Goal: Task Accomplishment & Management: Use online tool/utility

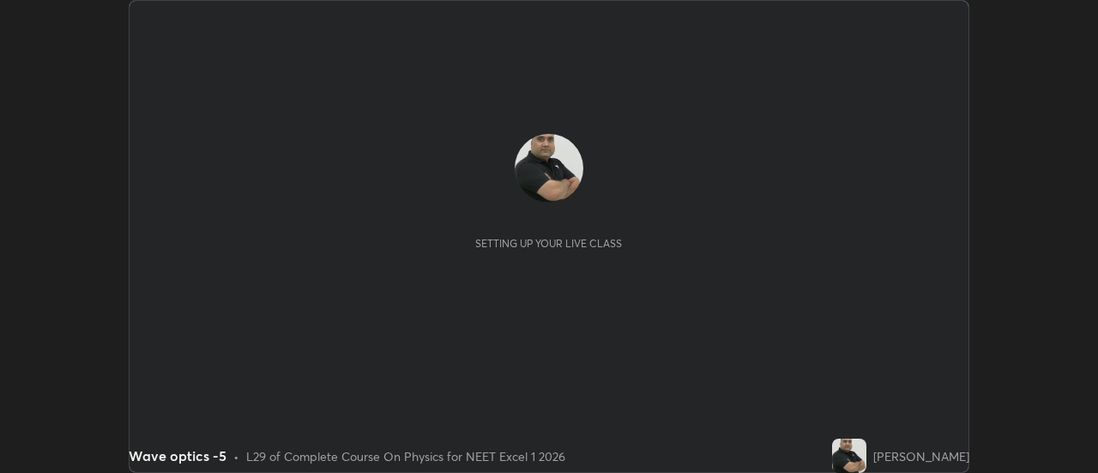
scroll to position [473, 1097]
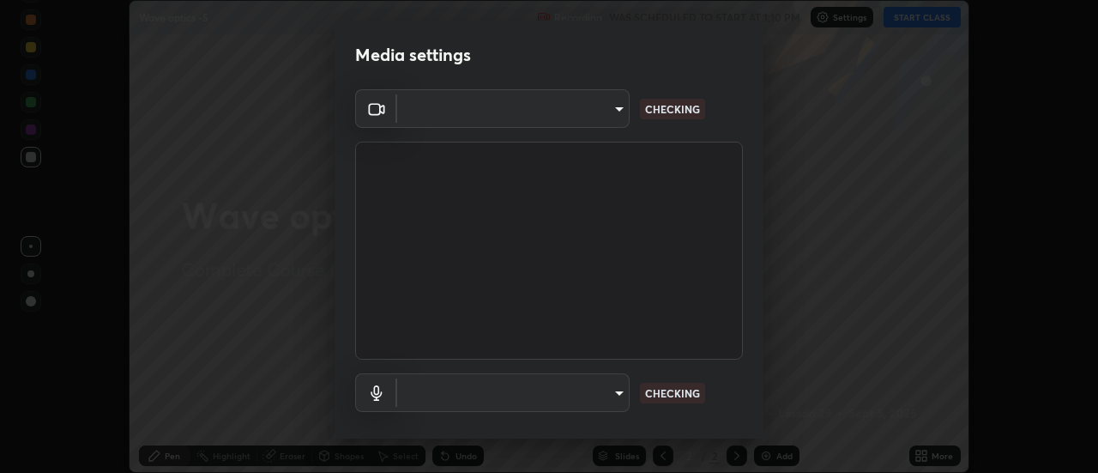
type input "dff715f2b8103cd99efd98edb1208d423aa6cea85c5a492e25875cbf54650d32"
type input "default"
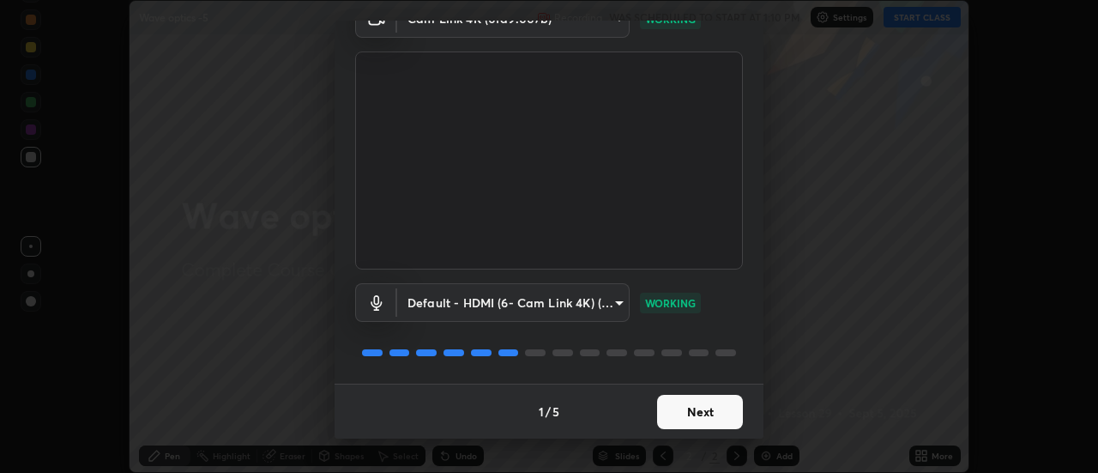
click at [712, 410] on button "Next" at bounding box center [700, 412] width 86 height 34
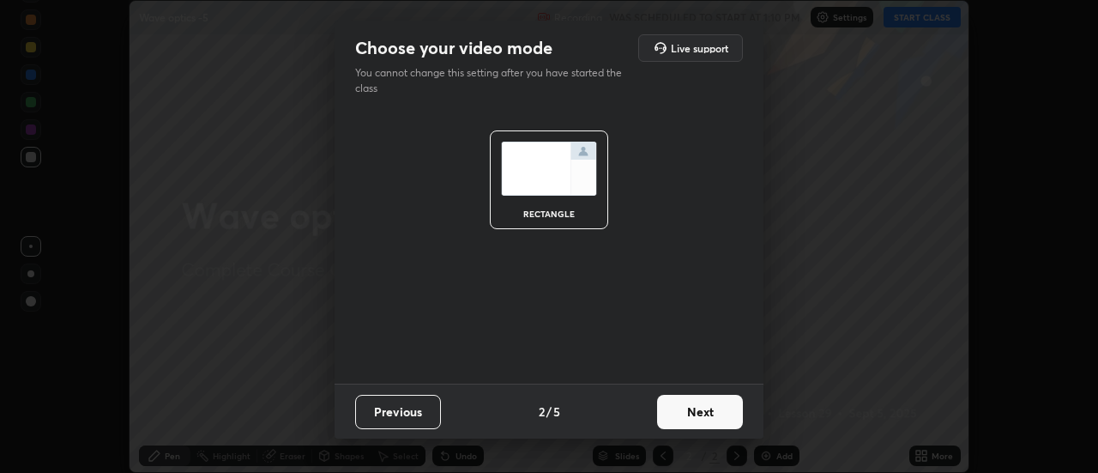
click at [717, 413] on button "Next" at bounding box center [700, 412] width 86 height 34
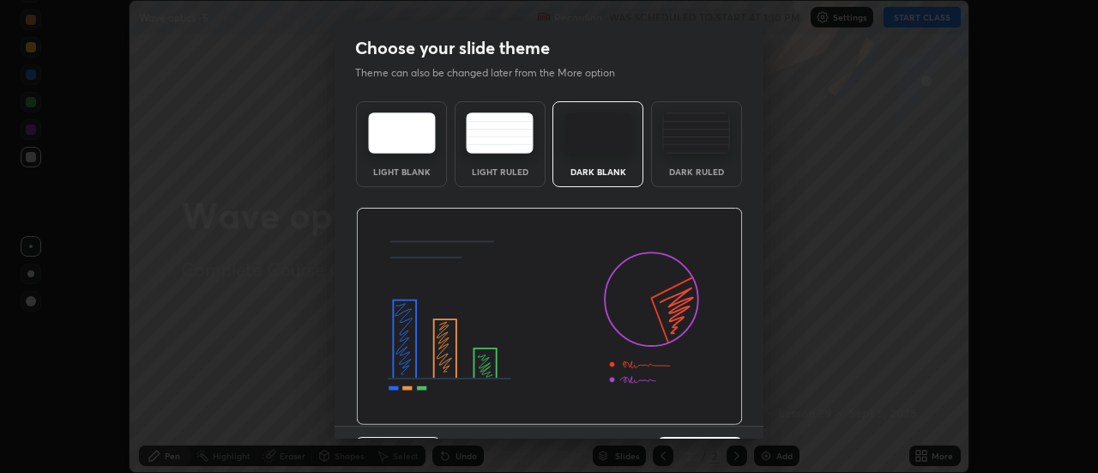
scroll to position [42, 0]
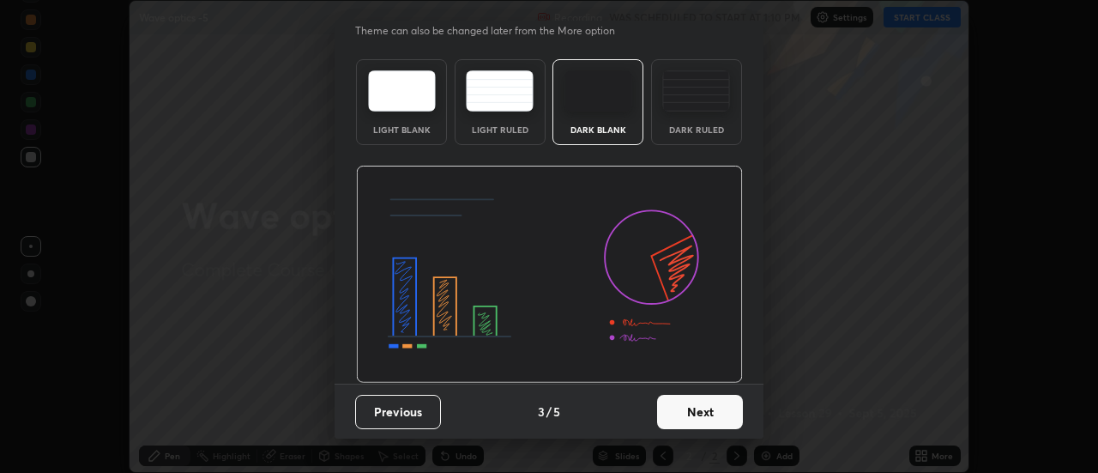
click at [714, 413] on button "Next" at bounding box center [700, 412] width 86 height 34
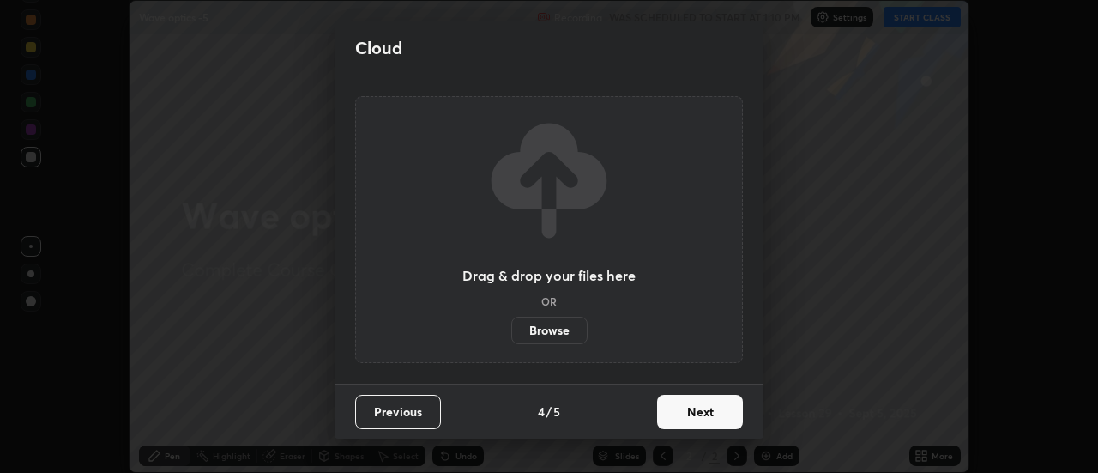
scroll to position [0, 0]
click at [719, 410] on button "Next" at bounding box center [700, 412] width 86 height 34
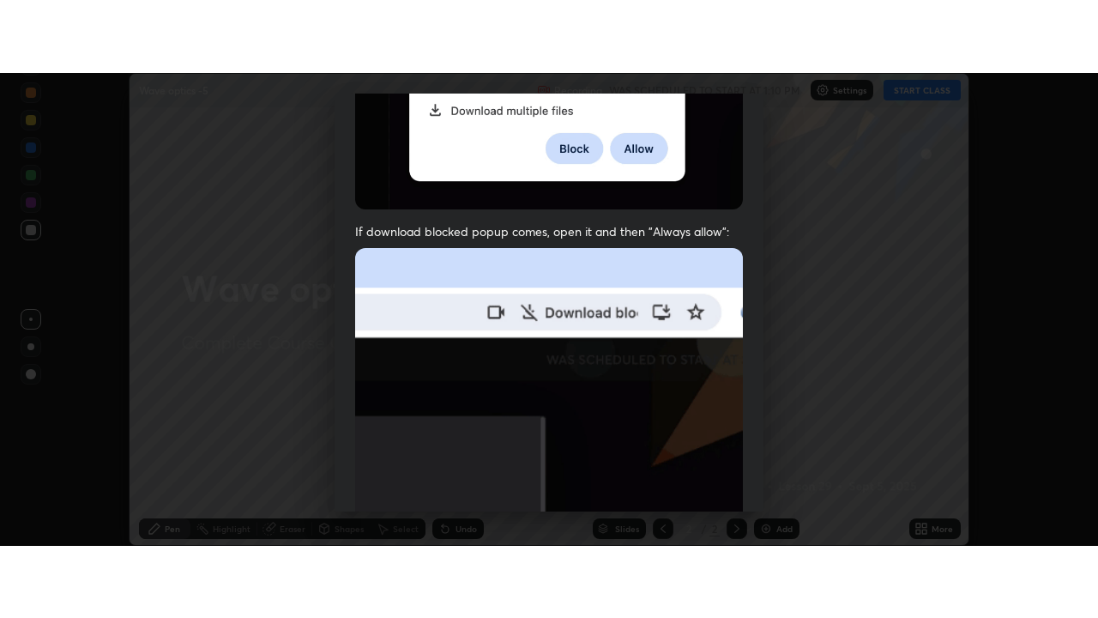
scroll to position [440, 0]
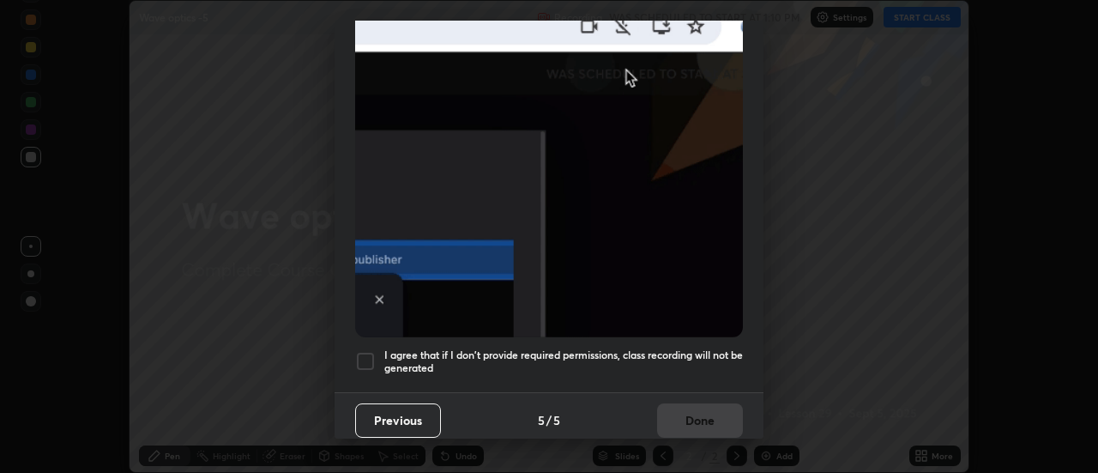
click at [365, 351] on div at bounding box center [365, 361] width 21 height 21
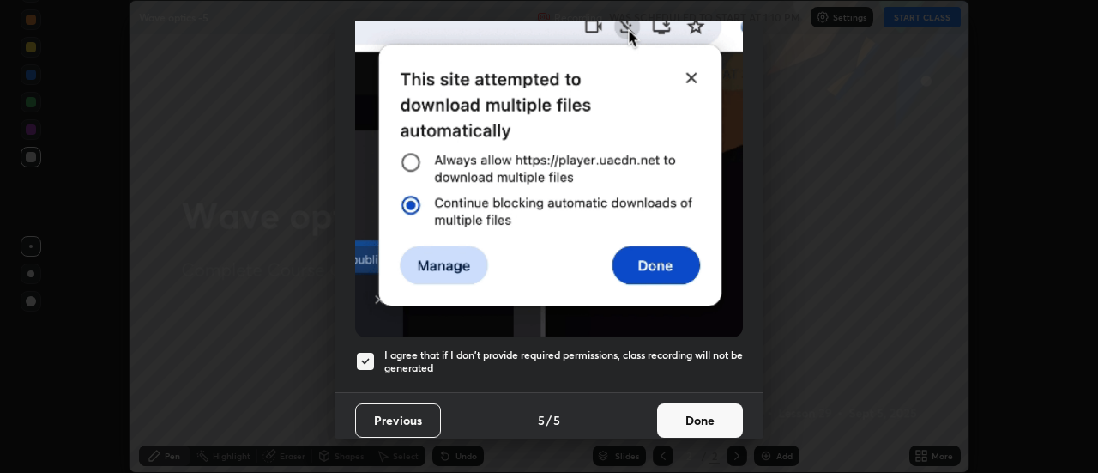
click at [702, 413] on button "Done" at bounding box center [700, 420] width 86 height 34
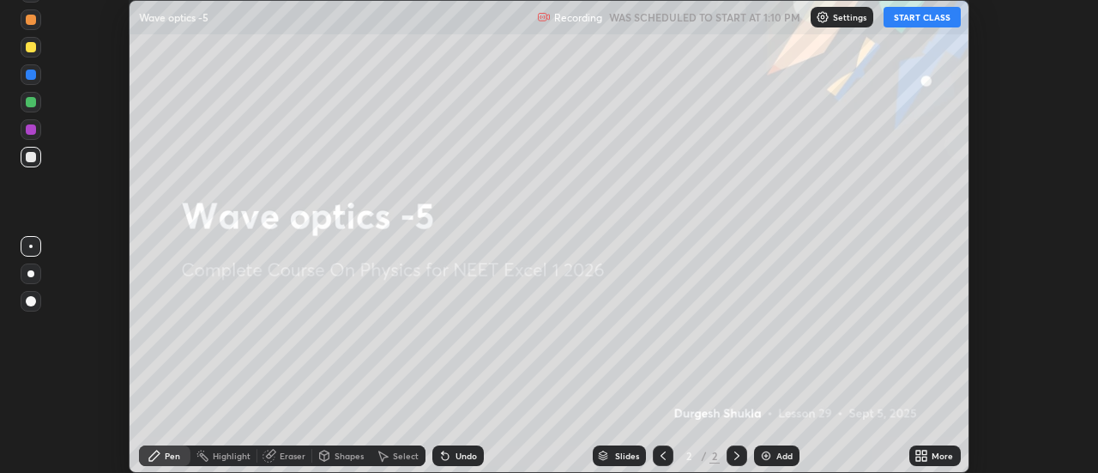
click at [933, 15] on button "START CLASS" at bounding box center [921, 17] width 77 height 21
click at [783, 455] on div "Add" at bounding box center [784, 455] width 16 height 9
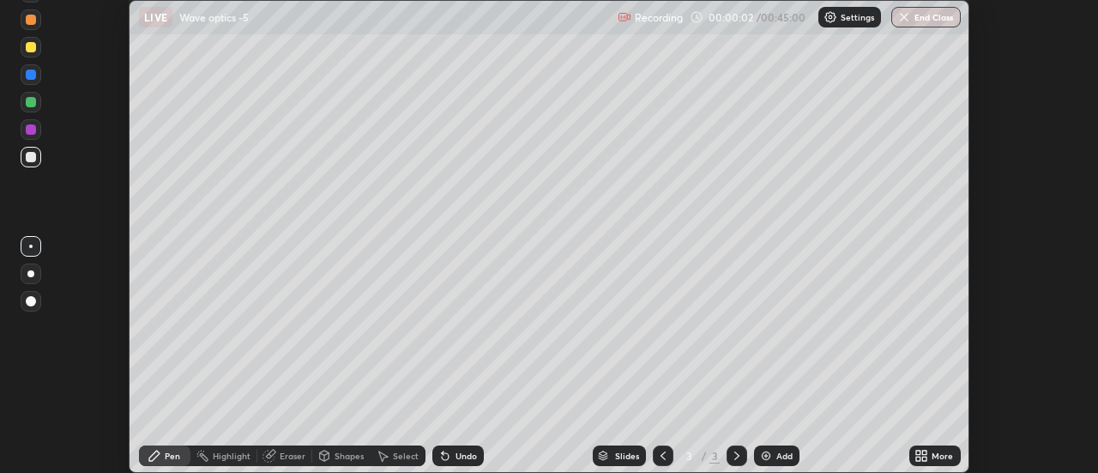
click at [927, 460] on icon at bounding box center [925, 458] width 4 height 4
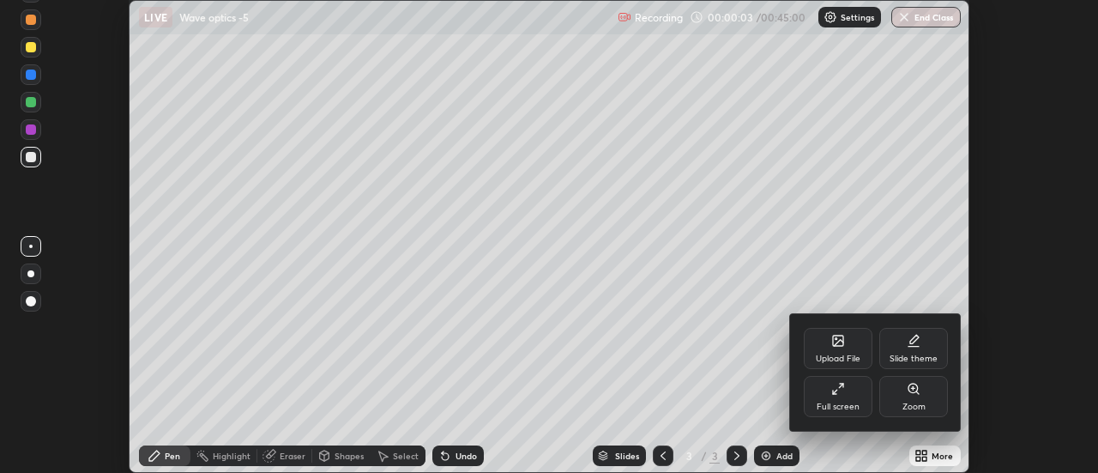
click at [837, 395] on icon at bounding box center [838, 389] width 14 height 14
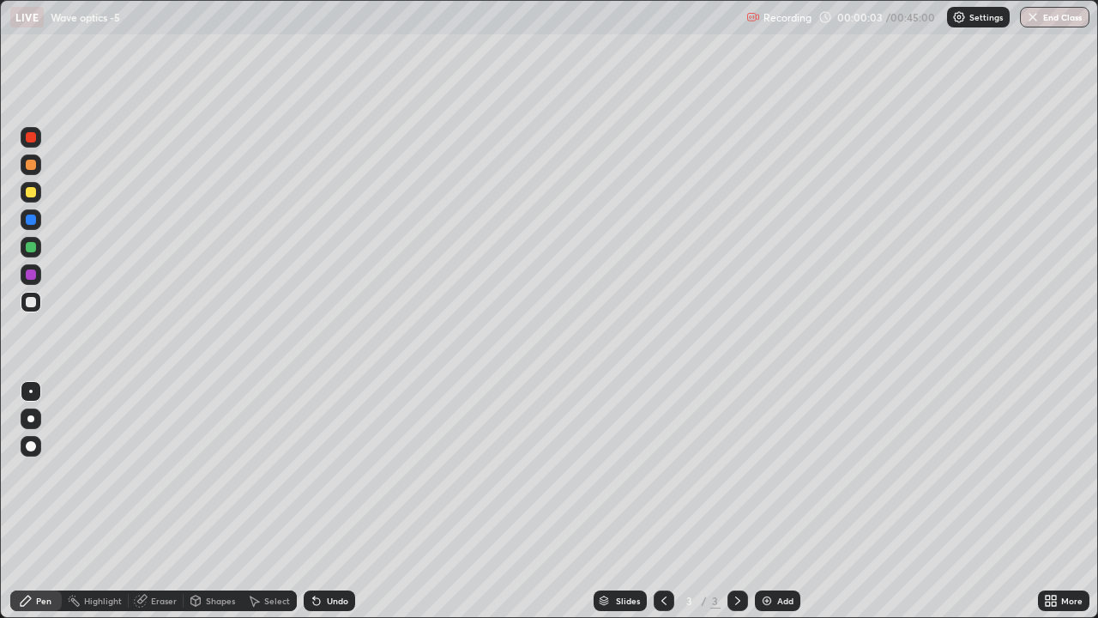
scroll to position [618, 1098]
click at [43, 472] on div "Pen" at bounding box center [43, 600] width 15 height 9
click at [29, 192] on div at bounding box center [31, 192] width 10 height 10
click at [29, 447] on div at bounding box center [31, 446] width 10 height 10
click at [28, 139] on div at bounding box center [31, 137] width 10 height 10
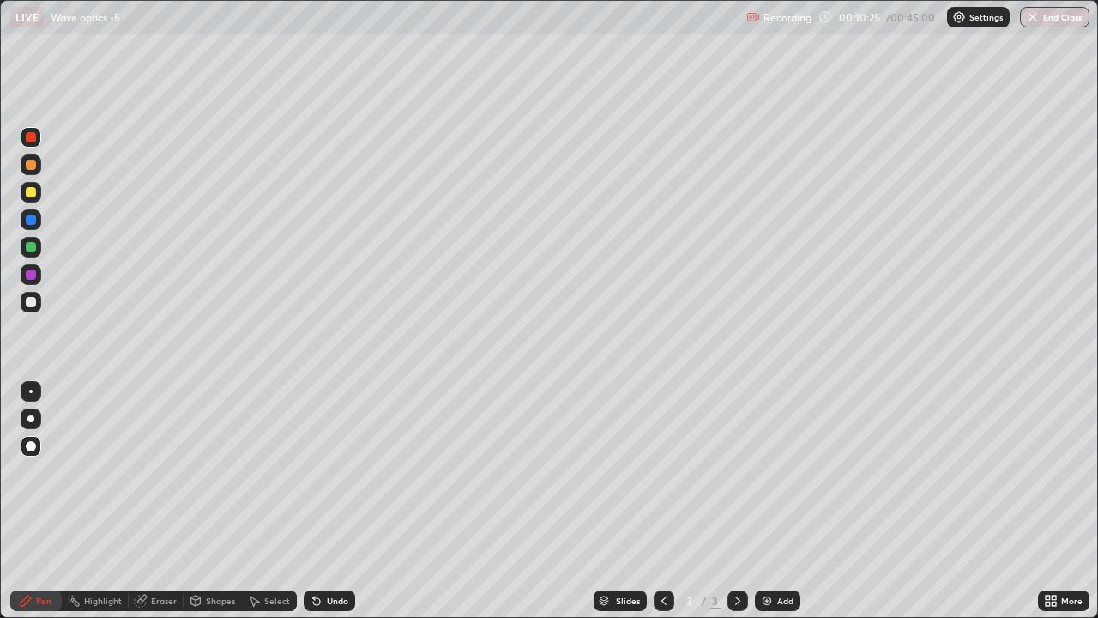
click at [27, 193] on div at bounding box center [31, 192] width 10 height 10
click at [213, 472] on div "Shapes" at bounding box center [220, 600] width 29 height 9
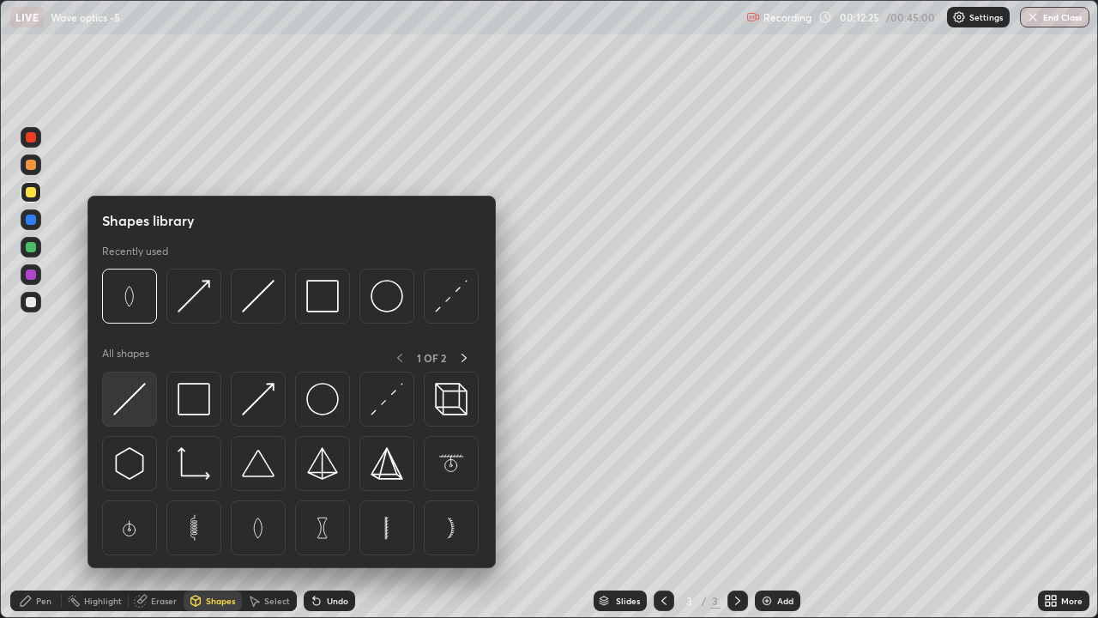
click at [133, 401] on img at bounding box center [129, 399] width 33 height 33
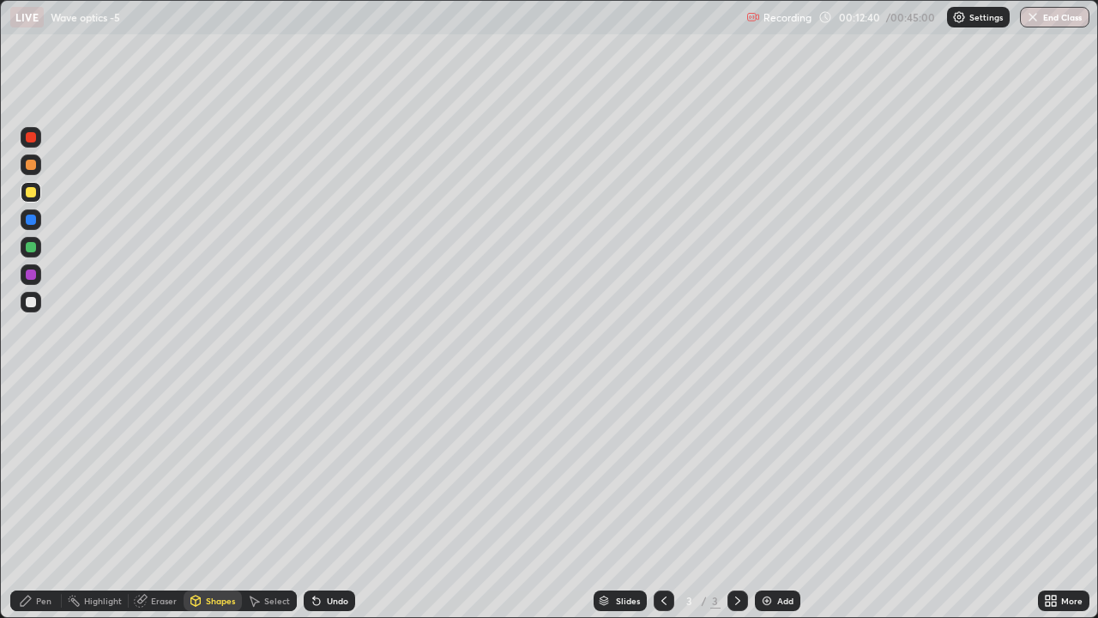
click at [32, 139] on div at bounding box center [31, 137] width 10 height 10
click at [32, 249] on div at bounding box center [31, 247] width 10 height 10
click at [45, 472] on div "Pen" at bounding box center [43, 600] width 15 height 9
click at [31, 249] on div at bounding box center [31, 247] width 10 height 10
click at [31, 164] on div at bounding box center [31, 165] width 10 height 10
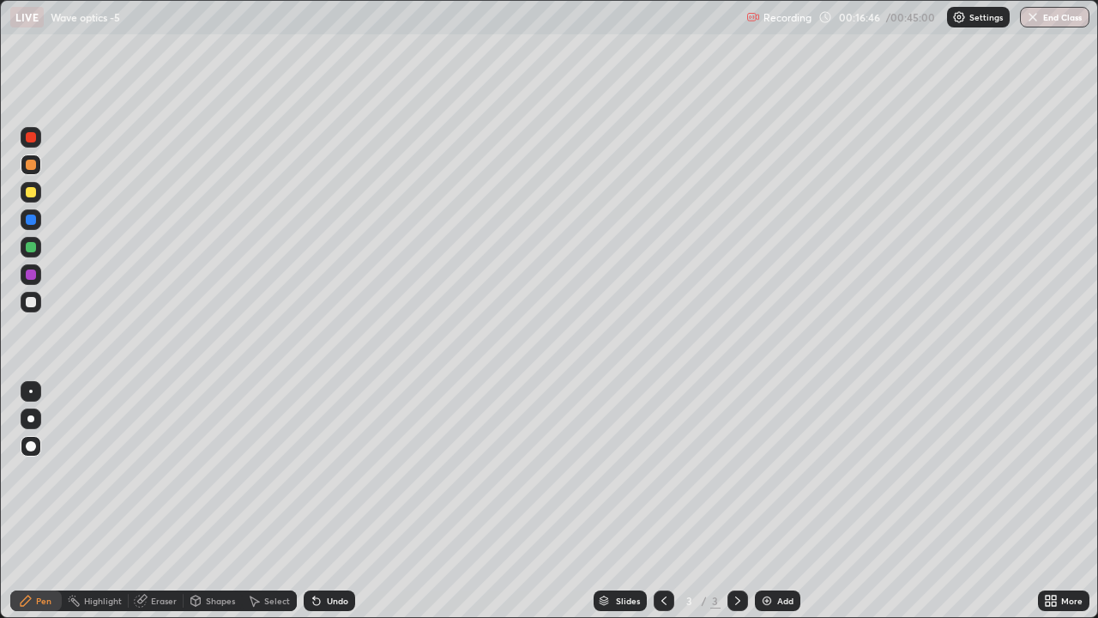
click at [218, 472] on div "Shapes" at bounding box center [220, 600] width 29 height 9
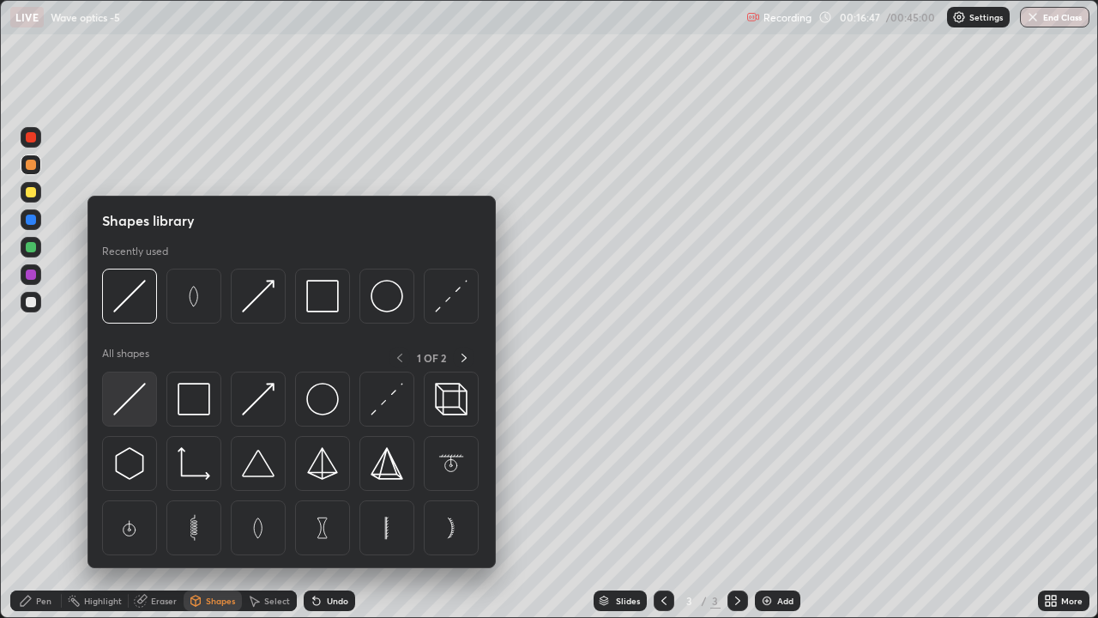
click at [133, 395] on img at bounding box center [129, 399] width 33 height 33
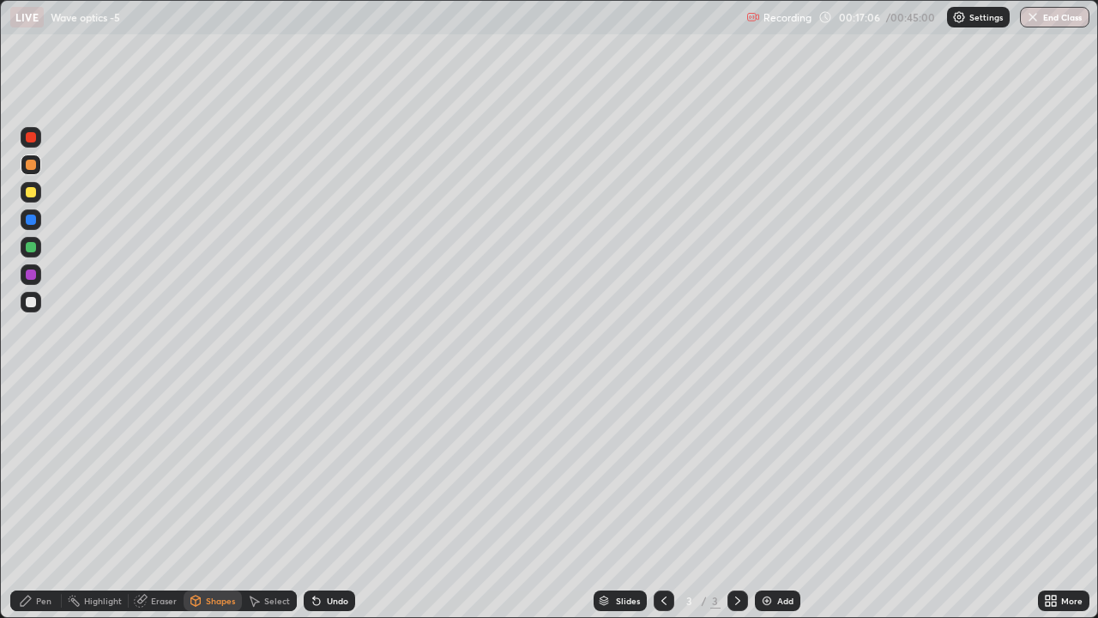
click at [160, 472] on div "Eraser" at bounding box center [164, 600] width 26 height 9
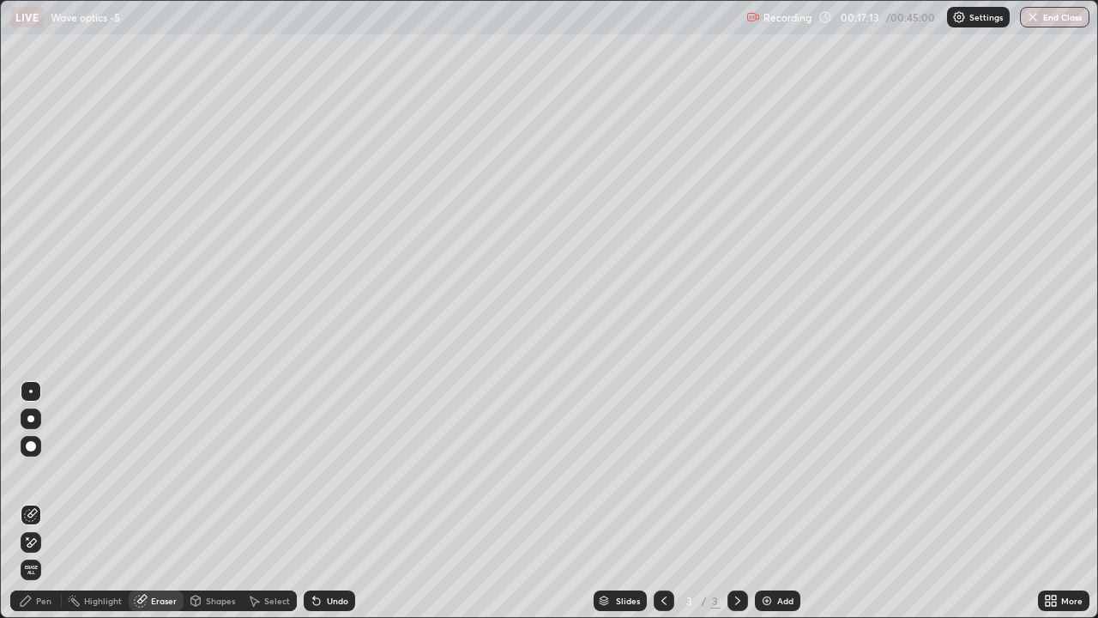
click at [39, 472] on div "Pen" at bounding box center [43, 600] width 15 height 9
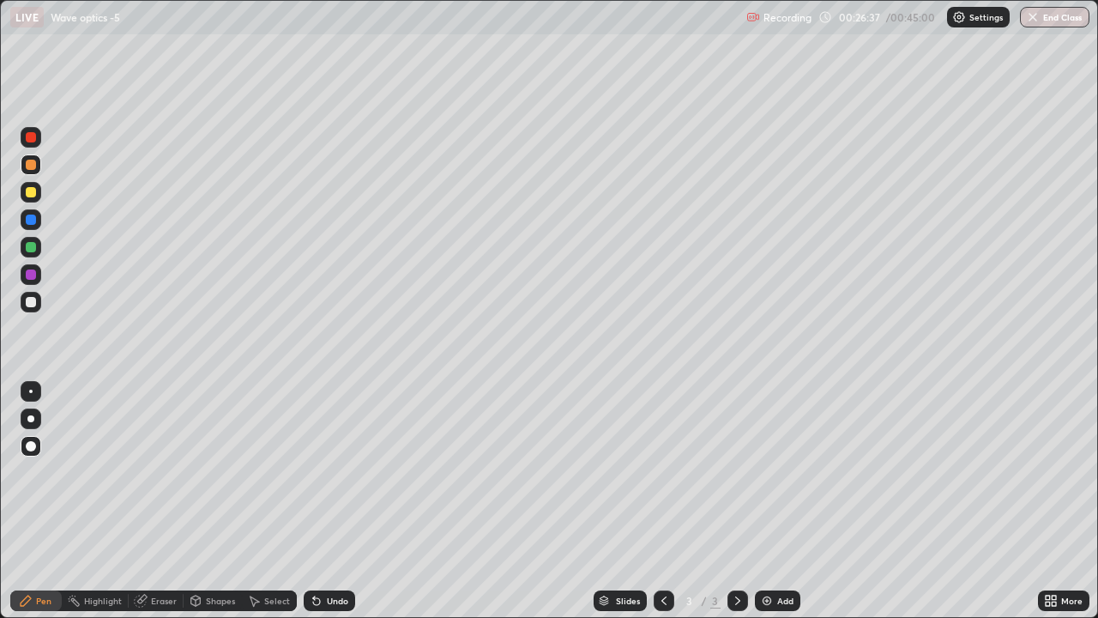
click at [764, 472] on img at bounding box center [767, 601] width 14 height 14
click at [661, 472] on icon at bounding box center [663, 600] width 5 height 9
click at [735, 472] on icon at bounding box center [737, 600] width 5 height 9
click at [211, 472] on div "Shapes" at bounding box center [220, 600] width 29 height 9
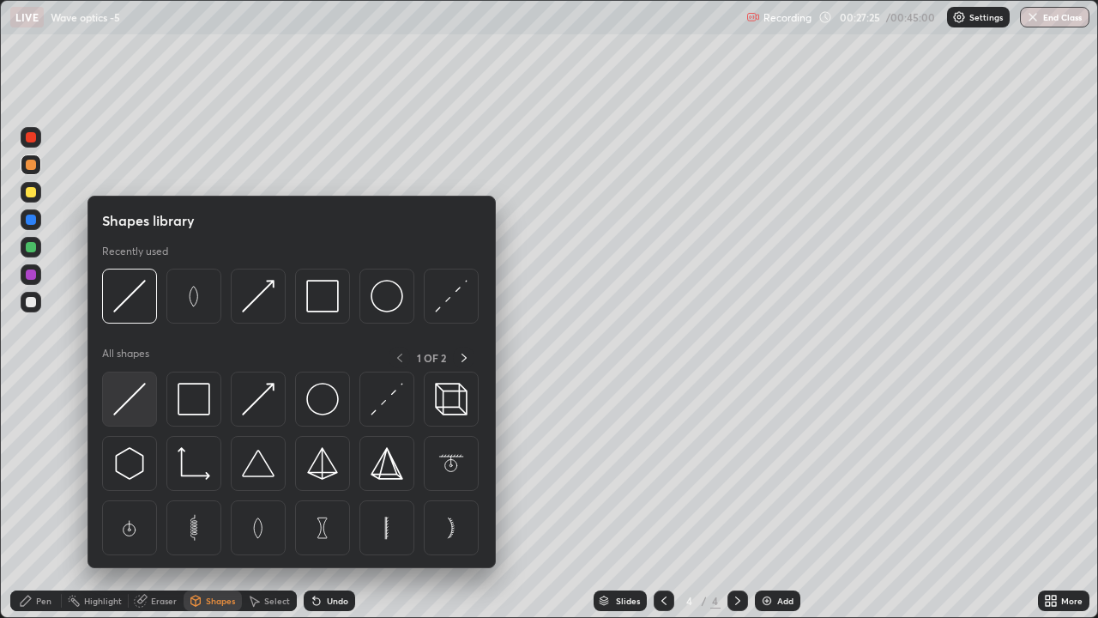
click at [129, 405] on img at bounding box center [129, 399] width 33 height 33
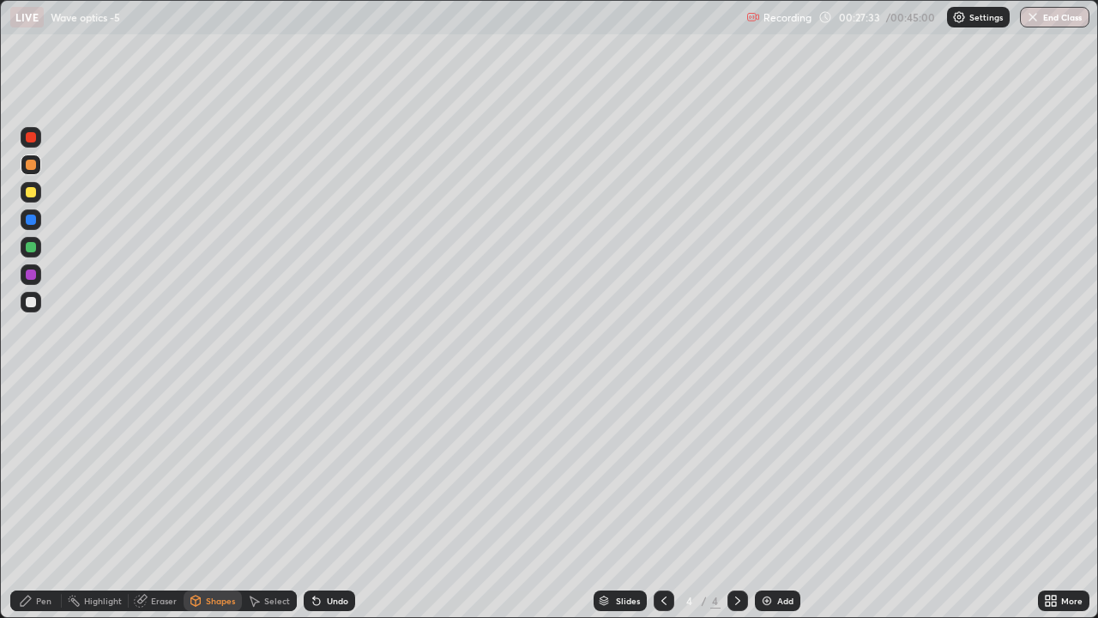
click at [27, 221] on div at bounding box center [31, 219] width 10 height 10
click at [30, 472] on icon at bounding box center [26, 601] width 14 height 14
click at [30, 195] on div at bounding box center [31, 192] width 10 height 10
click at [218, 472] on div "Shapes" at bounding box center [220, 600] width 29 height 9
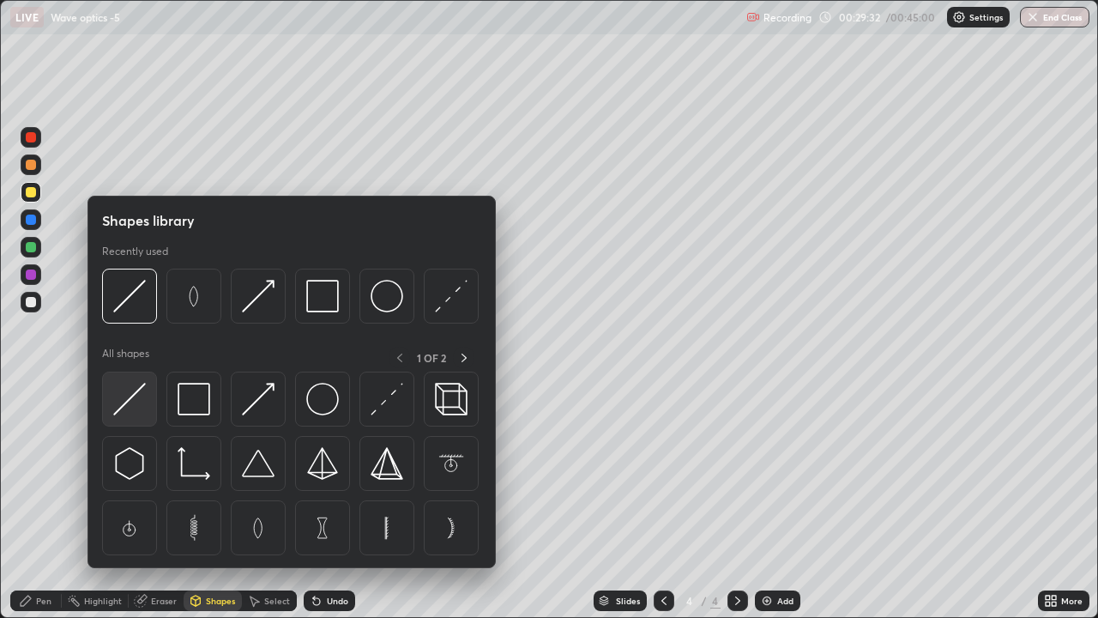
click at [139, 397] on img at bounding box center [129, 399] width 33 height 33
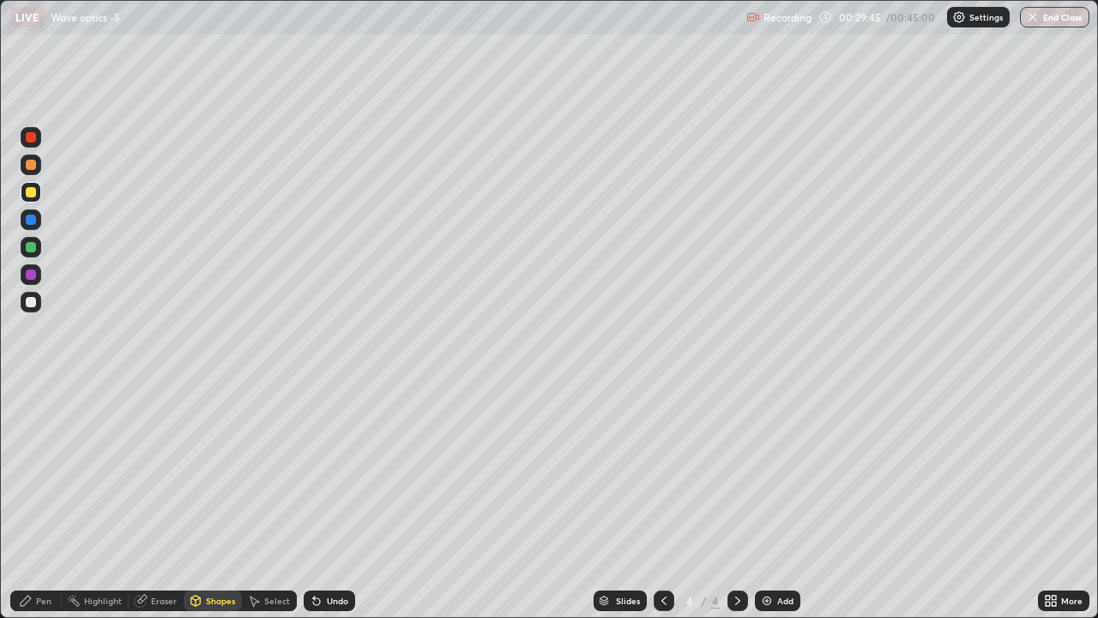
click at [29, 137] on div at bounding box center [31, 137] width 10 height 10
click at [32, 250] on div at bounding box center [31, 247] width 10 height 10
click at [38, 472] on div "Pen" at bounding box center [43, 600] width 15 height 9
click at [33, 165] on div at bounding box center [31, 165] width 10 height 10
click at [32, 278] on div at bounding box center [31, 274] width 10 height 10
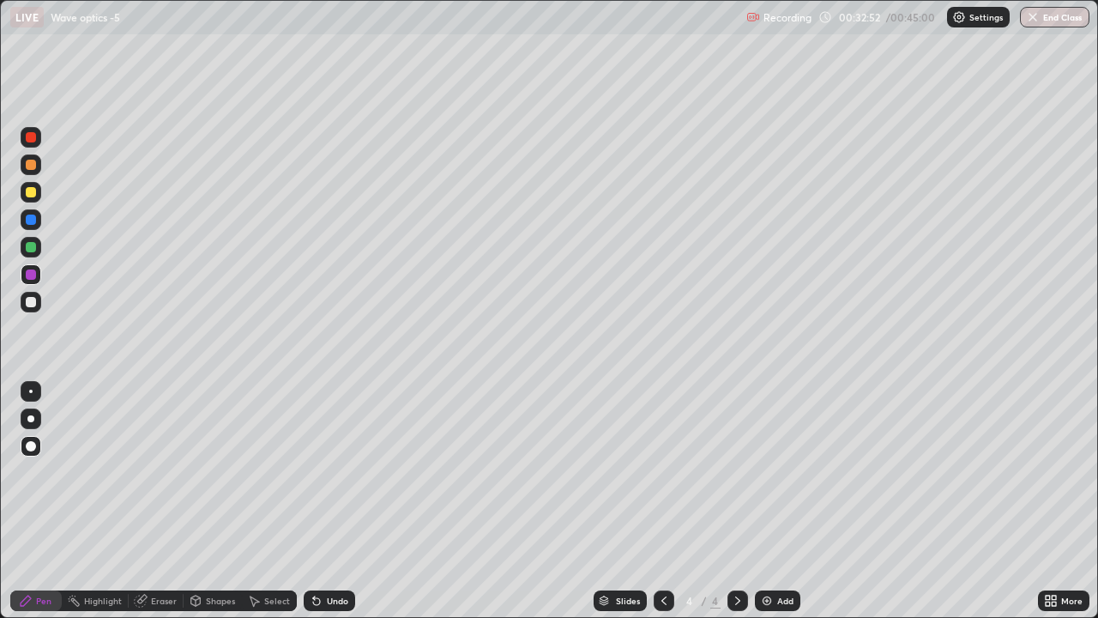
click at [211, 472] on div "Shapes" at bounding box center [220, 600] width 29 height 9
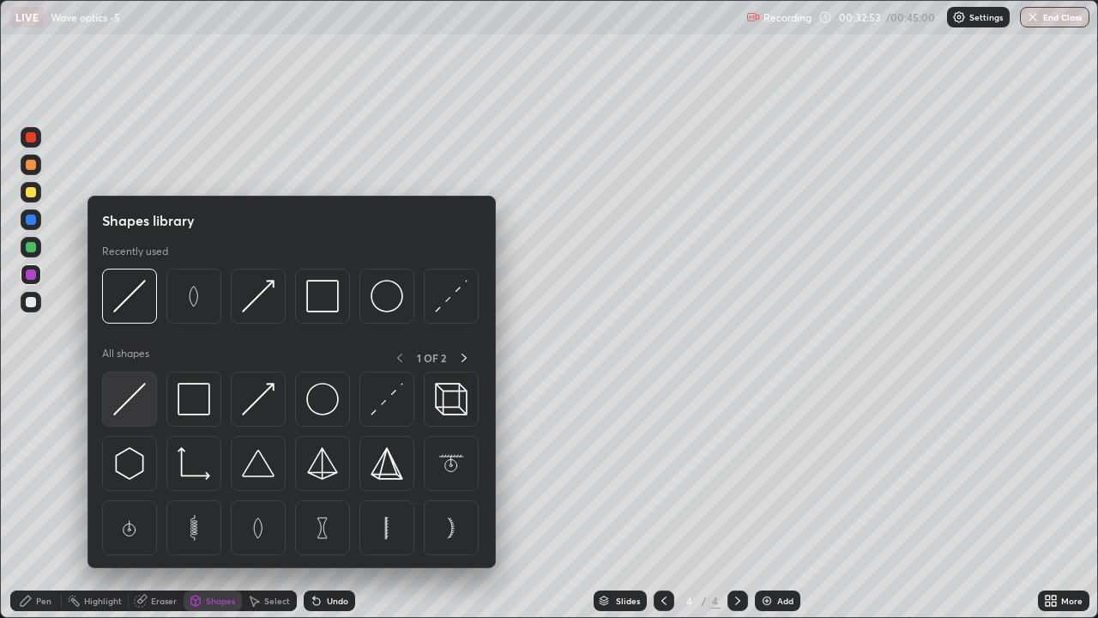
click at [130, 401] on img at bounding box center [129, 399] width 33 height 33
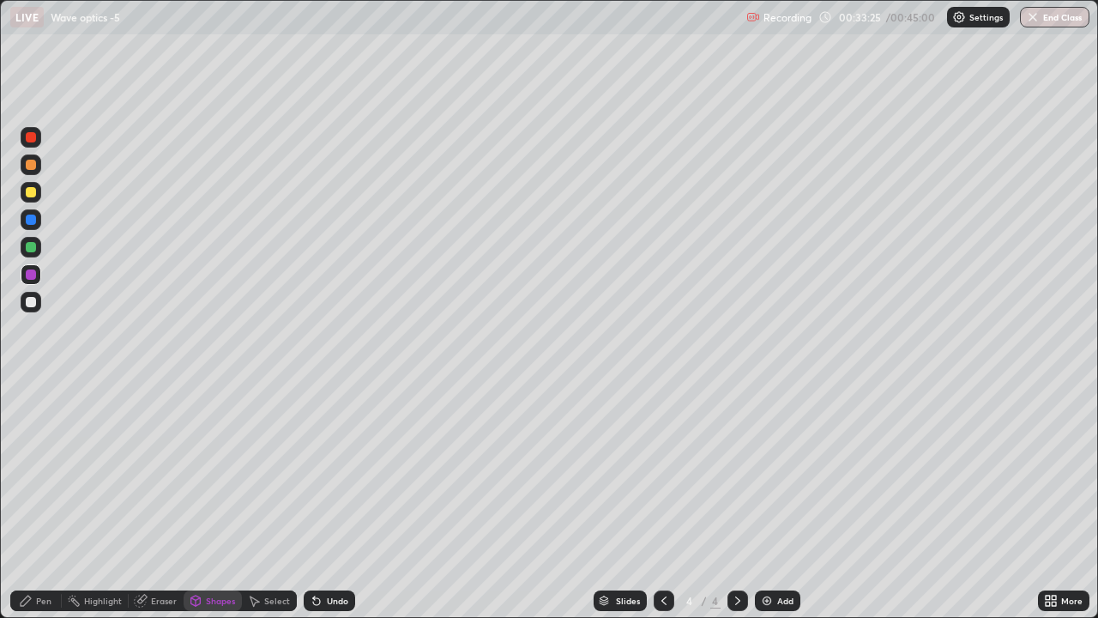
click at [158, 472] on div "Eraser" at bounding box center [164, 600] width 26 height 9
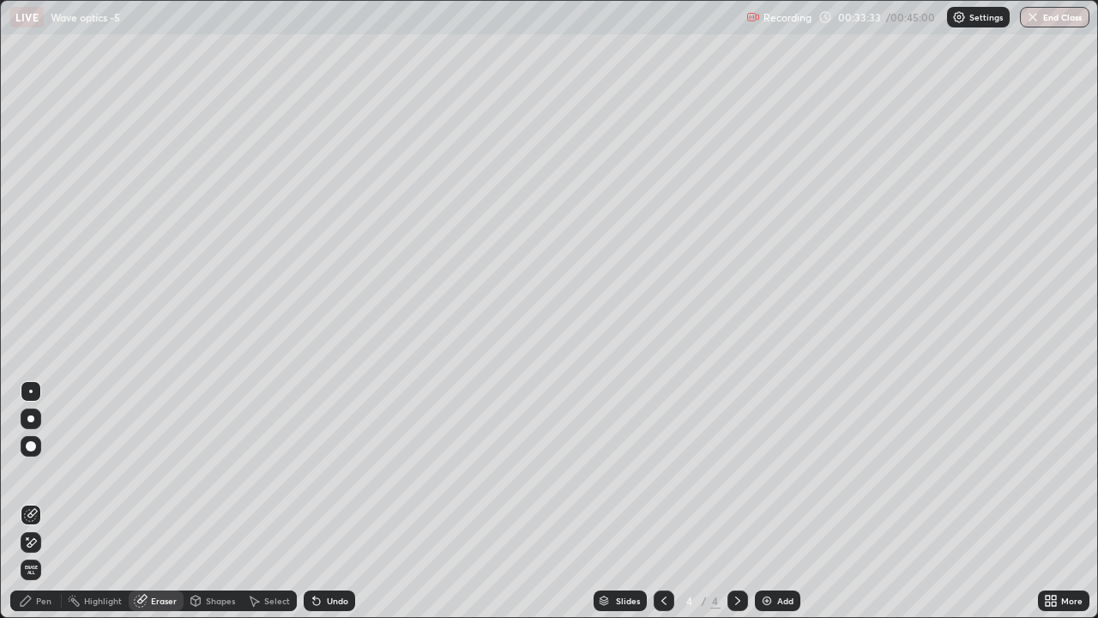
click at [160, 472] on div "Eraser" at bounding box center [164, 600] width 26 height 9
click at [214, 472] on div "Shapes" at bounding box center [220, 600] width 29 height 9
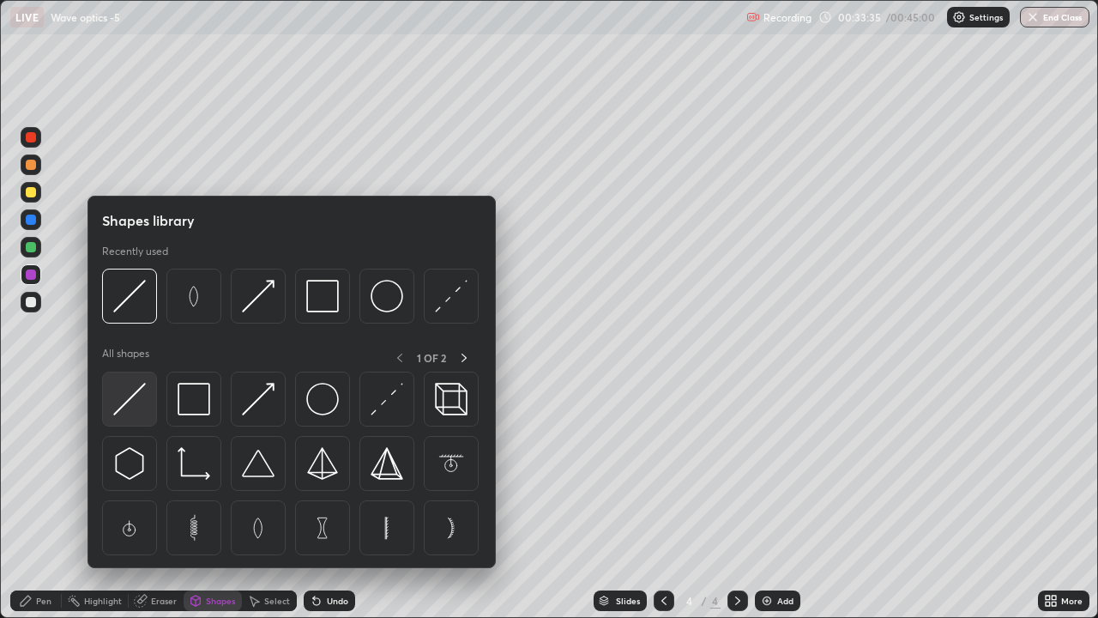
click at [138, 395] on img at bounding box center [129, 399] width 33 height 33
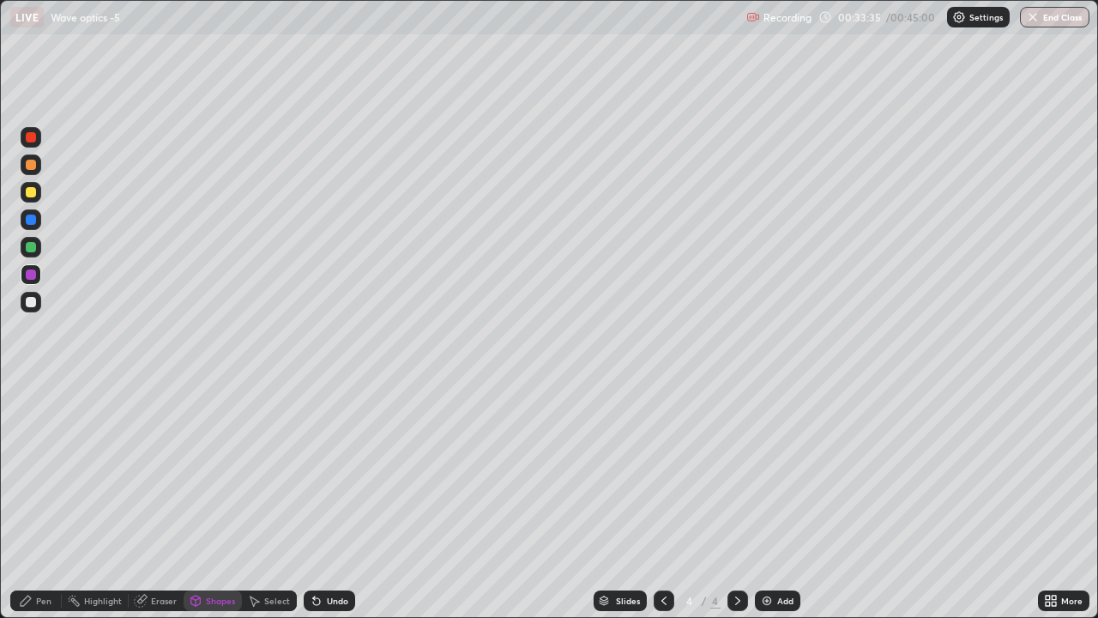
click at [33, 248] on div at bounding box center [31, 247] width 10 height 10
click at [42, 472] on div "Pen" at bounding box center [43, 600] width 15 height 9
click at [34, 166] on div at bounding box center [31, 165] width 10 height 10
click at [34, 192] on div at bounding box center [31, 192] width 10 height 10
click at [225, 472] on div "Shapes" at bounding box center [220, 600] width 29 height 9
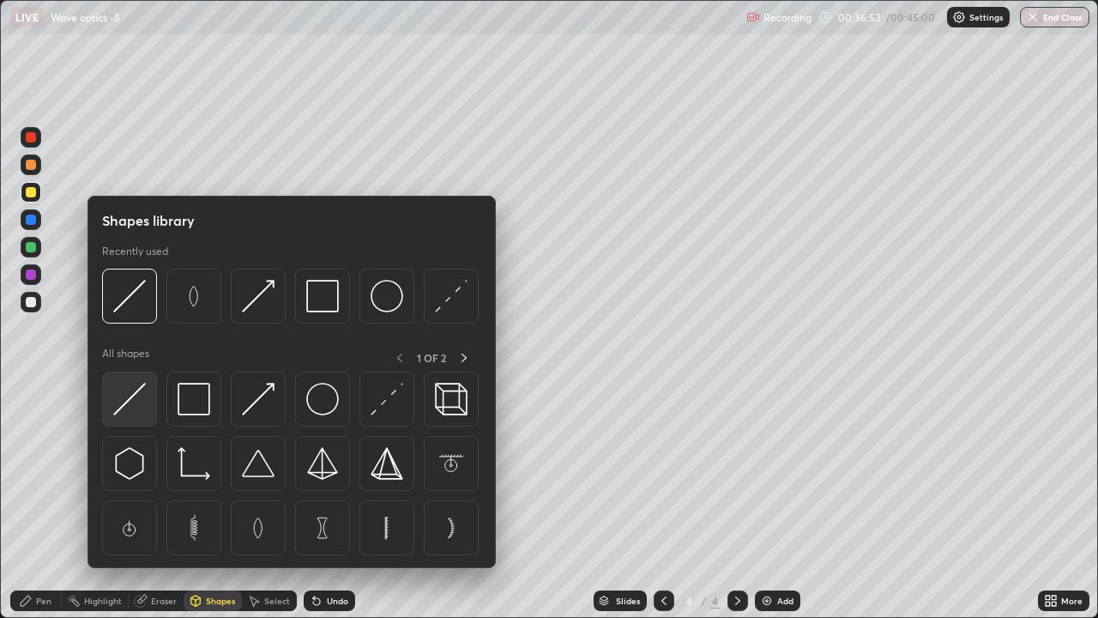
click at [142, 394] on img at bounding box center [129, 399] width 33 height 33
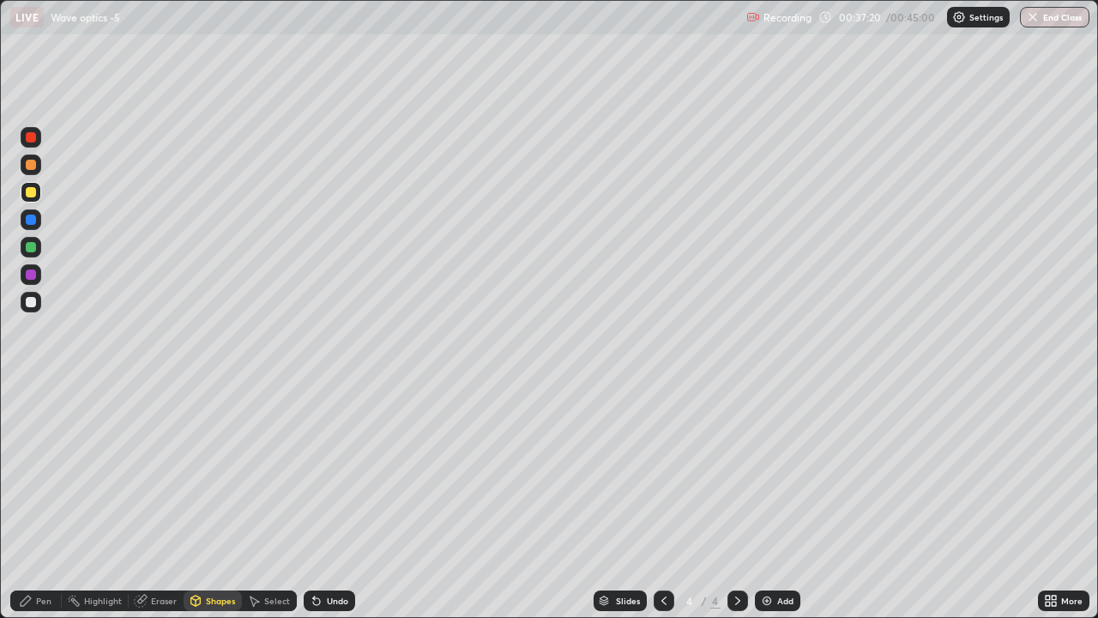
click at [45, 472] on div "Pen" at bounding box center [43, 600] width 15 height 9
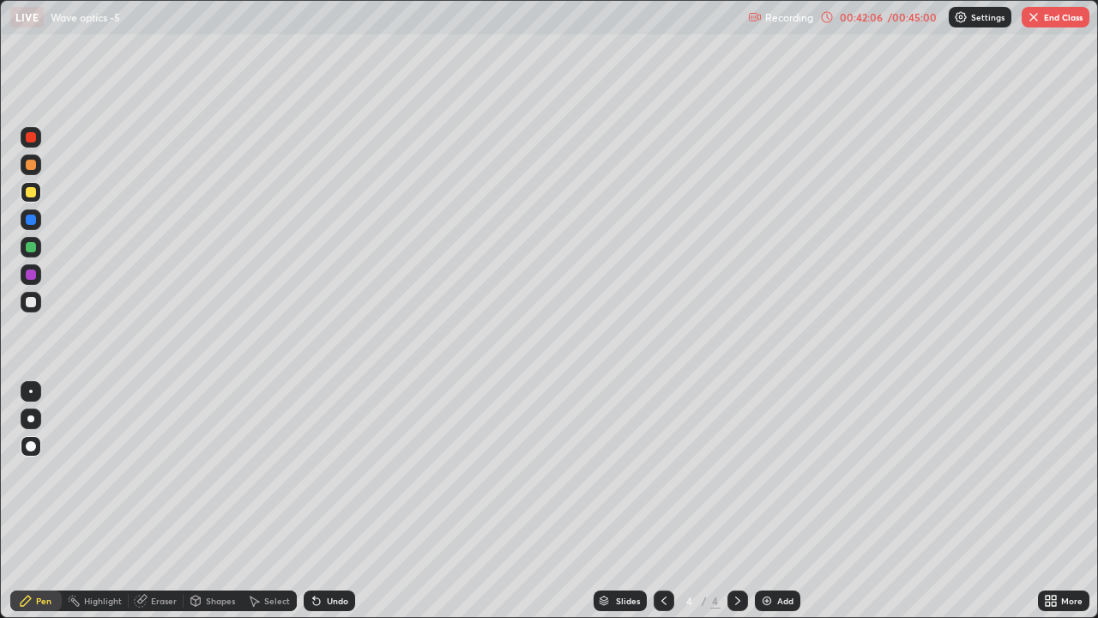
click at [1038, 20] on img "button" at bounding box center [1034, 17] width 14 height 14
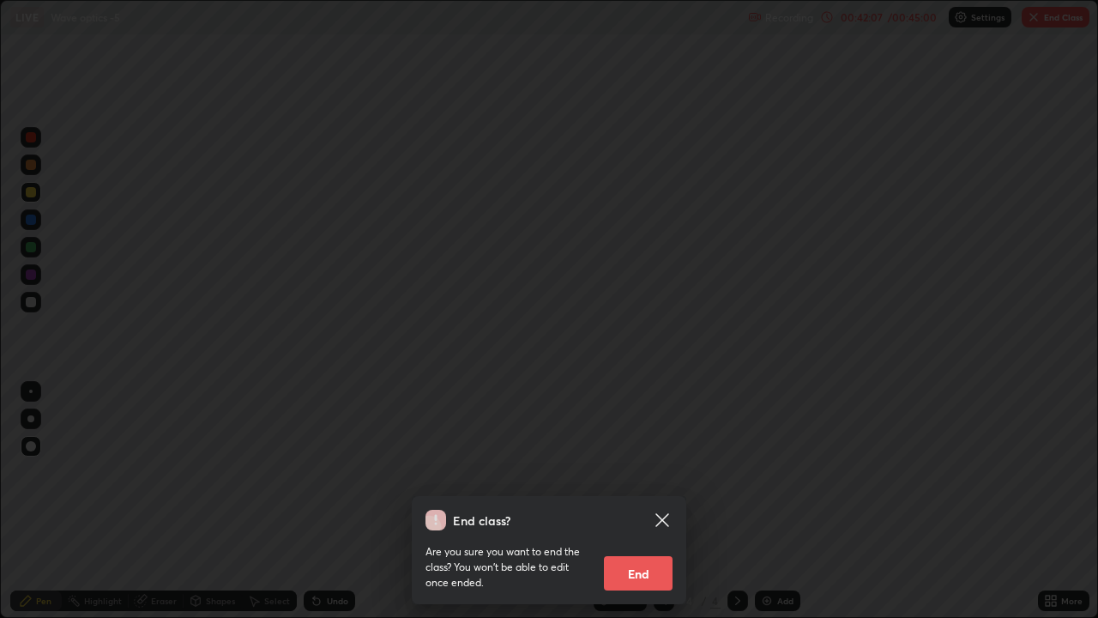
click at [653, 472] on button "End" at bounding box center [638, 573] width 69 height 34
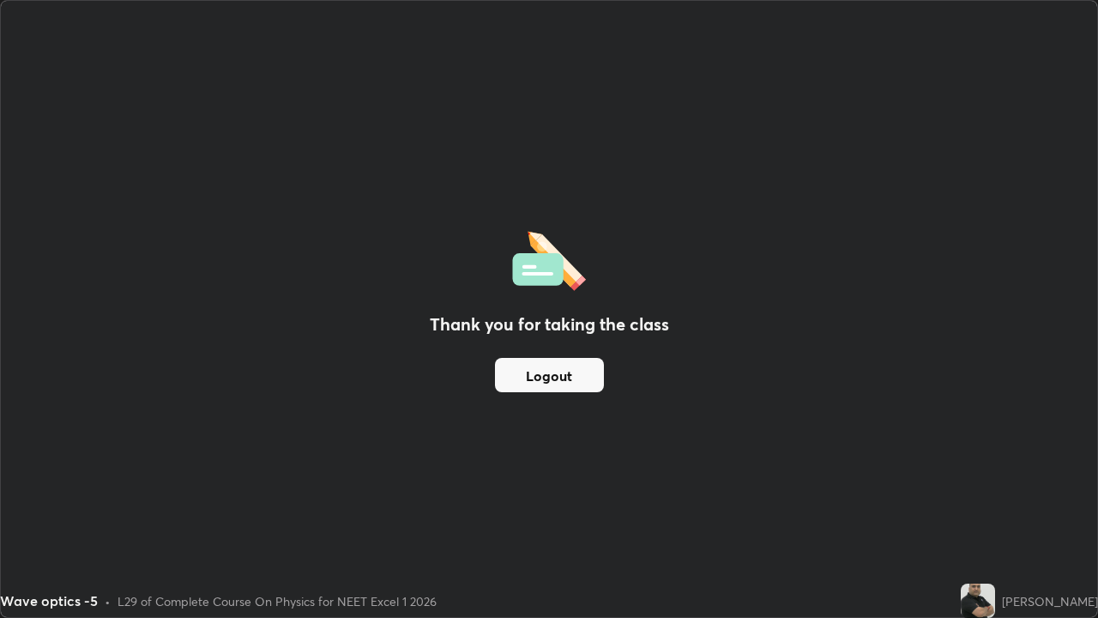
click at [588, 369] on button "Logout" at bounding box center [549, 375] width 109 height 34
click at [588, 370] on button "Logout" at bounding box center [549, 375] width 109 height 34
click at [576, 379] on button "Logout" at bounding box center [549, 375] width 109 height 34
click at [572, 377] on button "Logout" at bounding box center [549, 375] width 109 height 34
click at [573, 376] on button "Logout" at bounding box center [549, 375] width 109 height 34
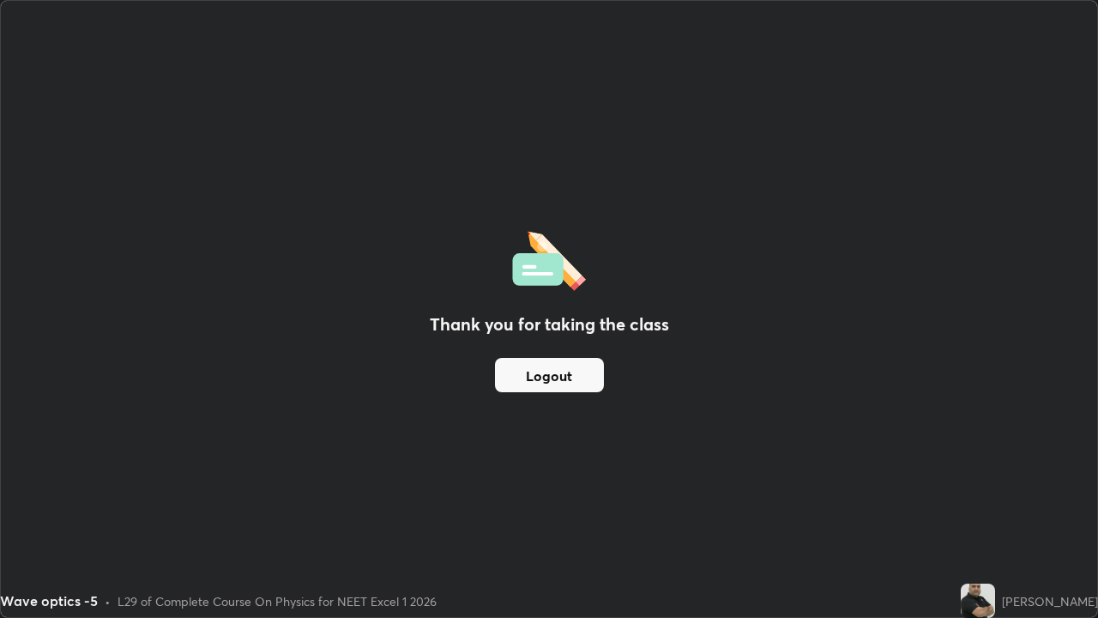
click at [583, 382] on button "Logout" at bounding box center [549, 375] width 109 height 34
click at [581, 383] on button "Logout" at bounding box center [549, 375] width 109 height 34
click at [580, 382] on button "Logout" at bounding box center [549, 375] width 109 height 34
click at [582, 382] on button "Logout" at bounding box center [549, 375] width 109 height 34
click at [585, 373] on button "Logout" at bounding box center [549, 375] width 109 height 34
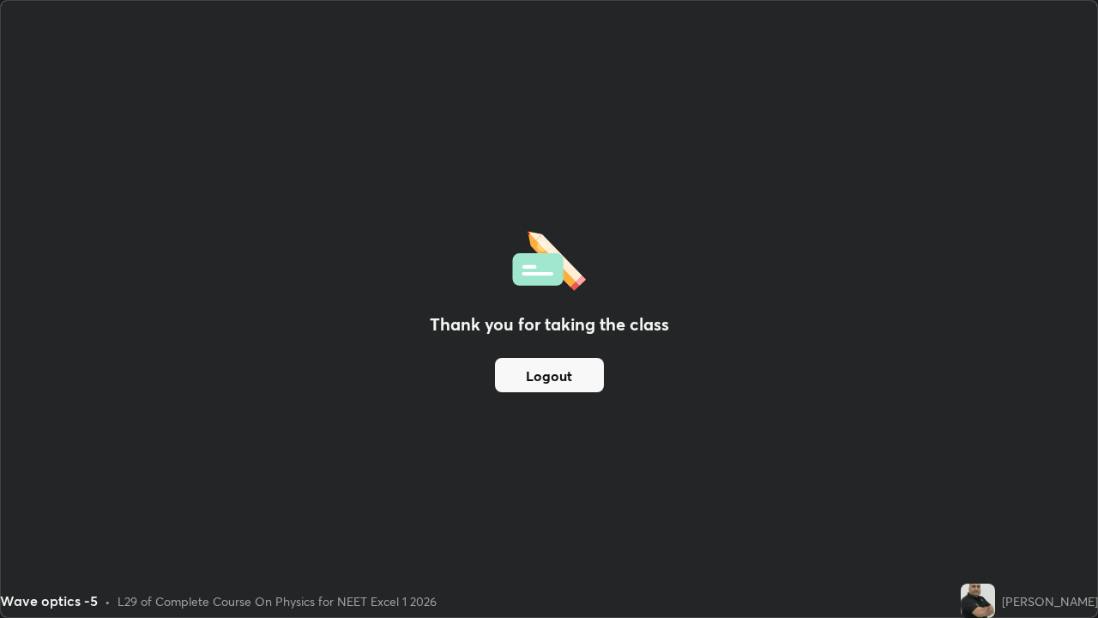
click at [587, 374] on button "Logout" at bounding box center [549, 375] width 109 height 34
click at [588, 372] on button "Logout" at bounding box center [549, 375] width 109 height 34
click at [81, 384] on div "Thank you for taking the class Logout" at bounding box center [549, 309] width 1096 height 616
click at [75, 394] on div "Thank you for taking the class Logout" at bounding box center [549, 309] width 1096 height 616
click at [75, 391] on div "Thank you for taking the class Logout" at bounding box center [549, 309] width 1096 height 616
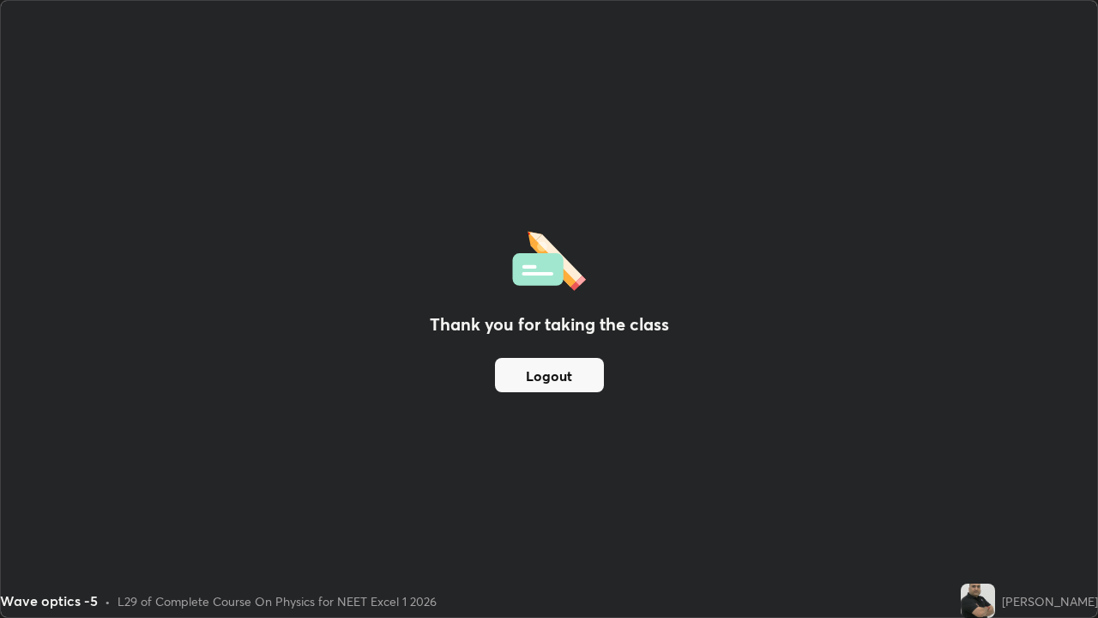
click at [76, 389] on div "Thank you for taking the class Logout" at bounding box center [549, 309] width 1096 height 616
click at [78, 389] on div "Thank you for taking the class Logout" at bounding box center [549, 309] width 1096 height 616
click at [78, 392] on div "Thank you for taking the class Logout" at bounding box center [549, 309] width 1096 height 616
click at [79, 393] on div "Thank you for taking the class Logout" at bounding box center [549, 309] width 1096 height 616
click at [28, 387] on div "Thank you for taking the class Logout" at bounding box center [549, 309] width 1096 height 616
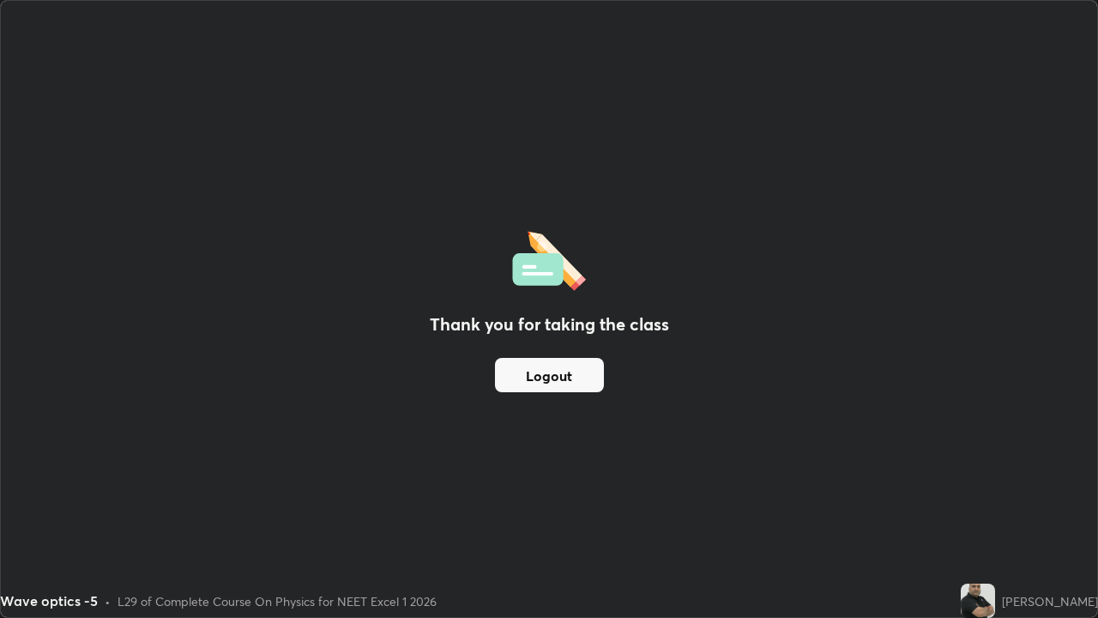
click at [27, 389] on div "Thank you for taking the class Logout" at bounding box center [549, 309] width 1096 height 616
click at [522, 372] on button "Logout" at bounding box center [549, 375] width 109 height 34
click at [546, 379] on button "Logout" at bounding box center [549, 375] width 109 height 34
click at [508, 377] on button "Logout" at bounding box center [549, 375] width 109 height 34
click at [518, 374] on button "Logout" at bounding box center [549, 375] width 109 height 34
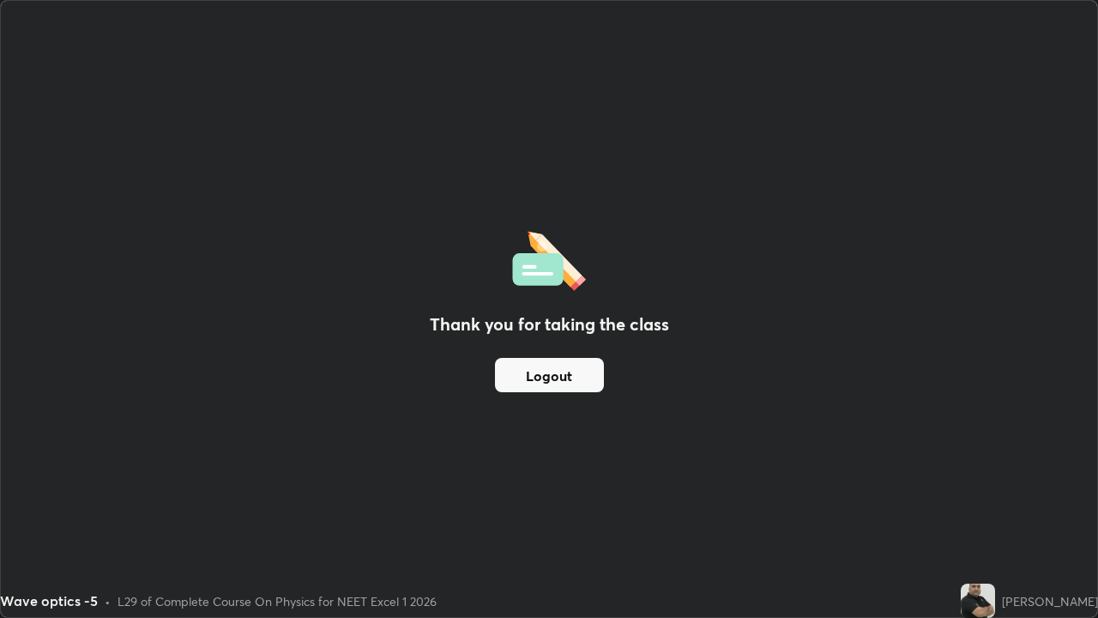
click at [540, 380] on button "Logout" at bounding box center [549, 375] width 109 height 34
click at [529, 371] on button "Logout" at bounding box center [549, 375] width 109 height 34
click at [527, 377] on button "Logout" at bounding box center [549, 375] width 109 height 34
click at [530, 370] on button "Logout" at bounding box center [549, 375] width 109 height 34
click at [546, 381] on button "Logout" at bounding box center [549, 375] width 109 height 34
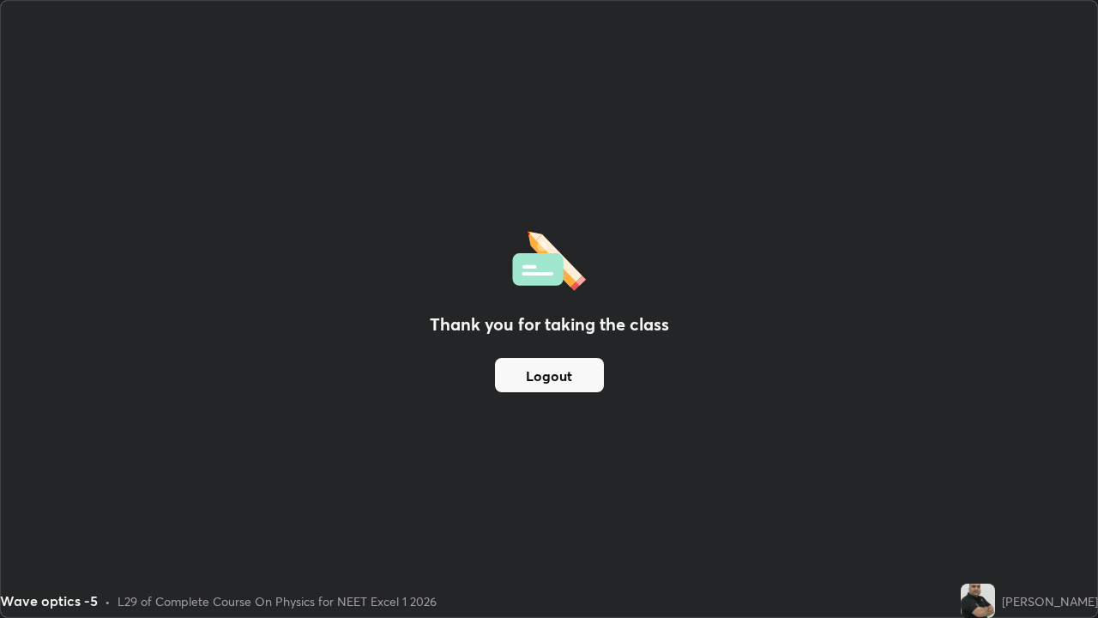
click at [548, 381] on button "Logout" at bounding box center [549, 375] width 109 height 34
click at [525, 377] on button "Logout" at bounding box center [549, 375] width 109 height 34
click at [570, 377] on button "Logout" at bounding box center [549, 375] width 109 height 34
click at [573, 377] on button "Logout" at bounding box center [549, 375] width 109 height 34
click at [571, 377] on button "Logout" at bounding box center [549, 375] width 109 height 34
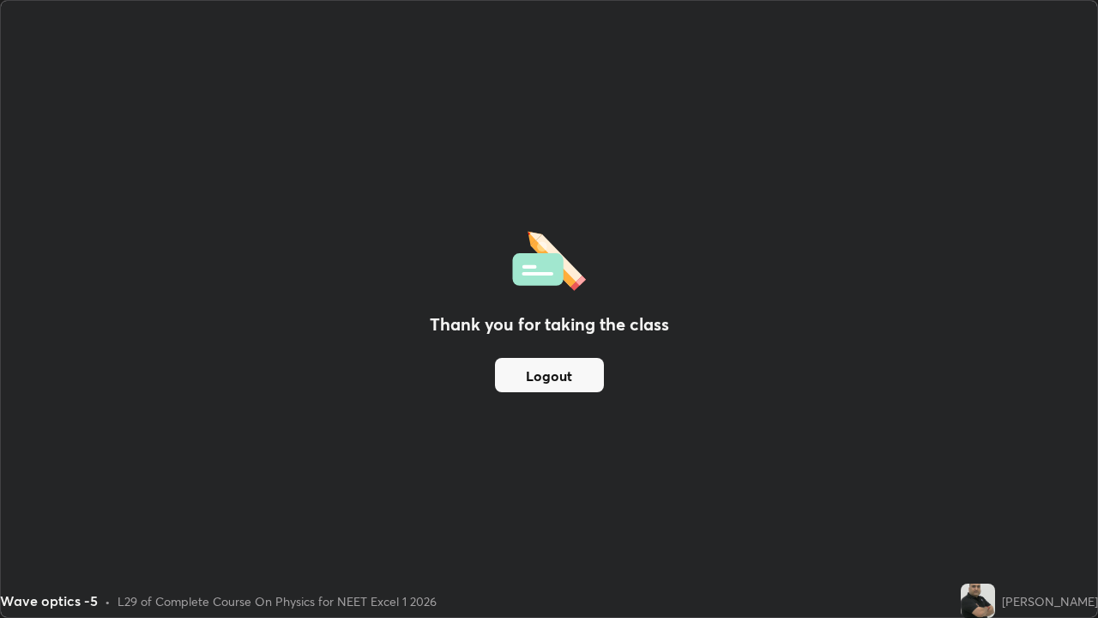
click at [932, 472] on div "Thank you for taking the class Logout" at bounding box center [549, 309] width 1096 height 616
click at [595, 383] on button "Logout" at bounding box center [549, 375] width 109 height 34
click at [599, 382] on button "Logout" at bounding box center [549, 375] width 109 height 34
click at [596, 387] on button "Logout" at bounding box center [549, 375] width 109 height 34
click at [594, 383] on button "Logout" at bounding box center [549, 375] width 109 height 34
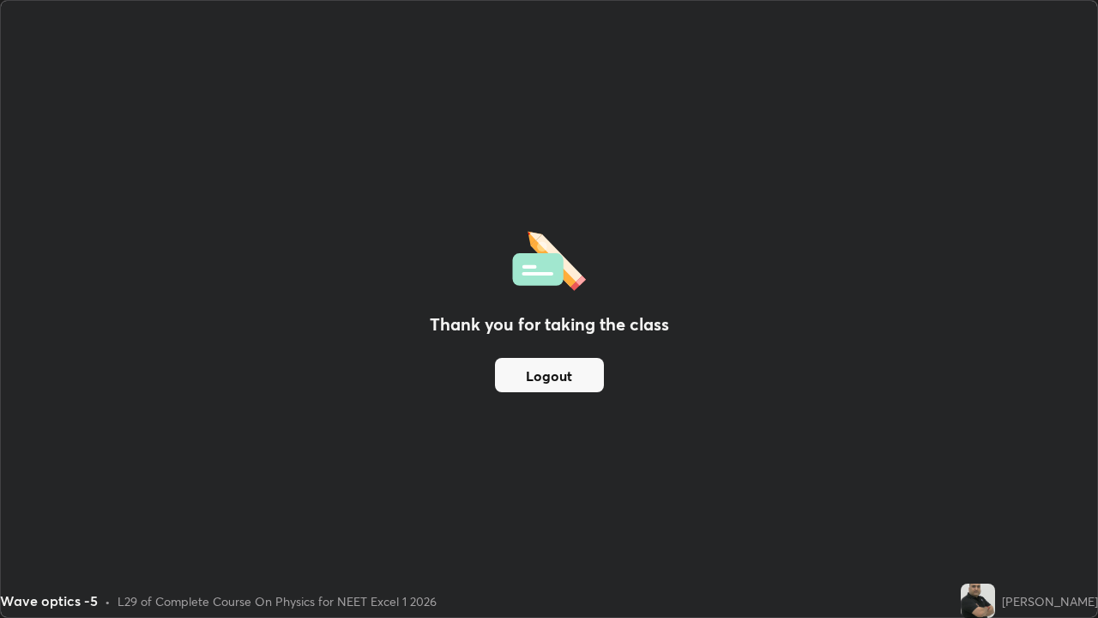
click at [584, 379] on button "Logout" at bounding box center [549, 375] width 109 height 34
click at [582, 377] on button "Logout" at bounding box center [549, 375] width 109 height 34
click at [580, 374] on button "Logout" at bounding box center [549, 375] width 109 height 34
click at [566, 377] on button "Logout" at bounding box center [549, 375] width 109 height 34
click at [562, 376] on button "Logout" at bounding box center [549, 375] width 109 height 34
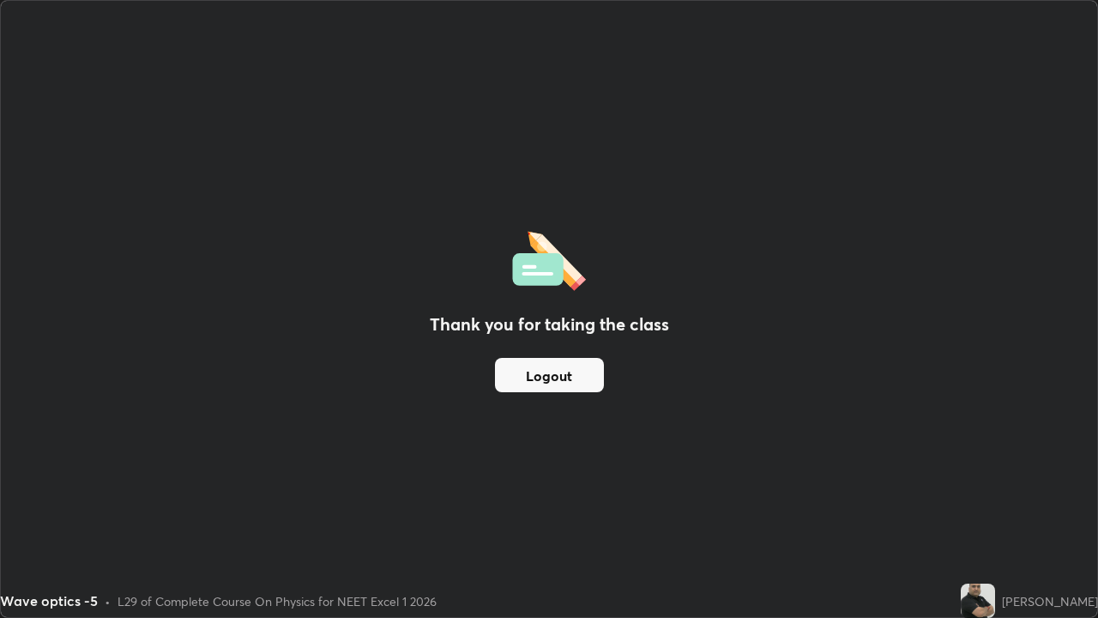
click at [560, 375] on button "Logout" at bounding box center [549, 375] width 109 height 34
click at [556, 376] on button "Logout" at bounding box center [549, 375] width 109 height 34
click at [552, 375] on button "Logout" at bounding box center [549, 375] width 109 height 34
click at [549, 372] on button "Logout" at bounding box center [549, 375] width 109 height 34
click at [560, 379] on button "Logout" at bounding box center [549, 375] width 109 height 34
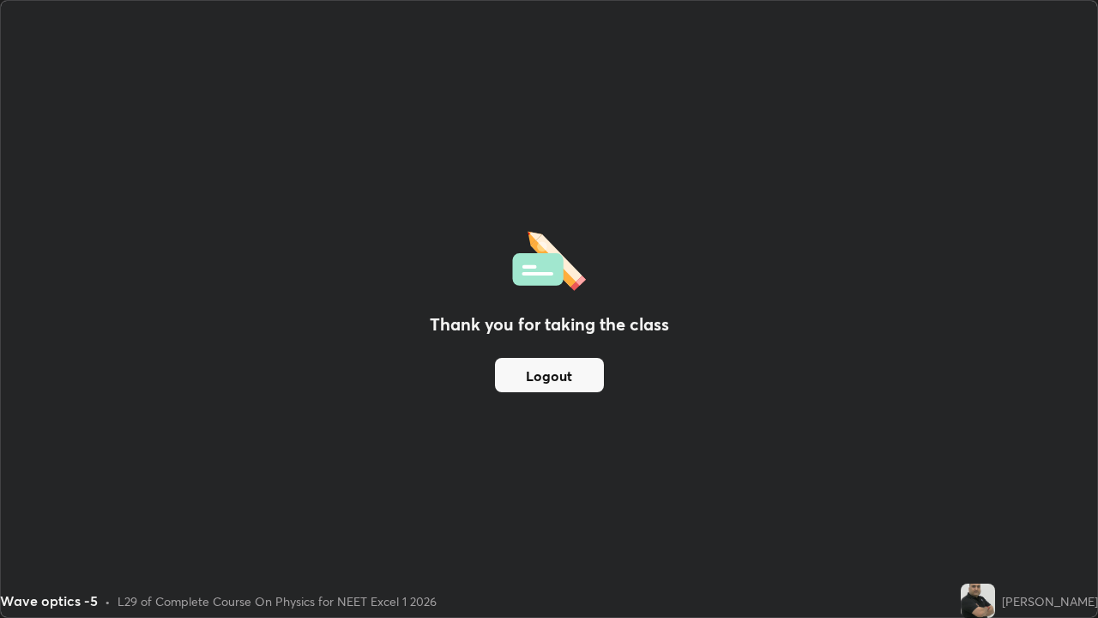
click at [921, 472] on div "Thank you for taking the class Logout" at bounding box center [549, 309] width 1096 height 616
